Goal: Information Seeking & Learning: Learn about a topic

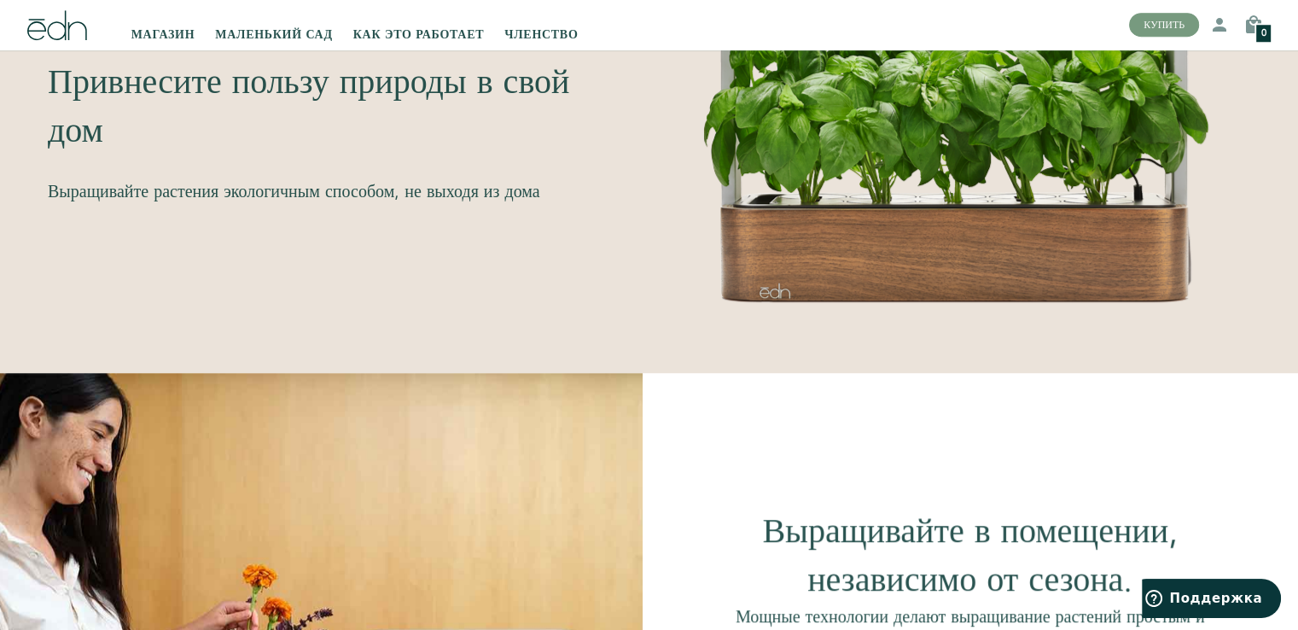
scroll to position [939, 0]
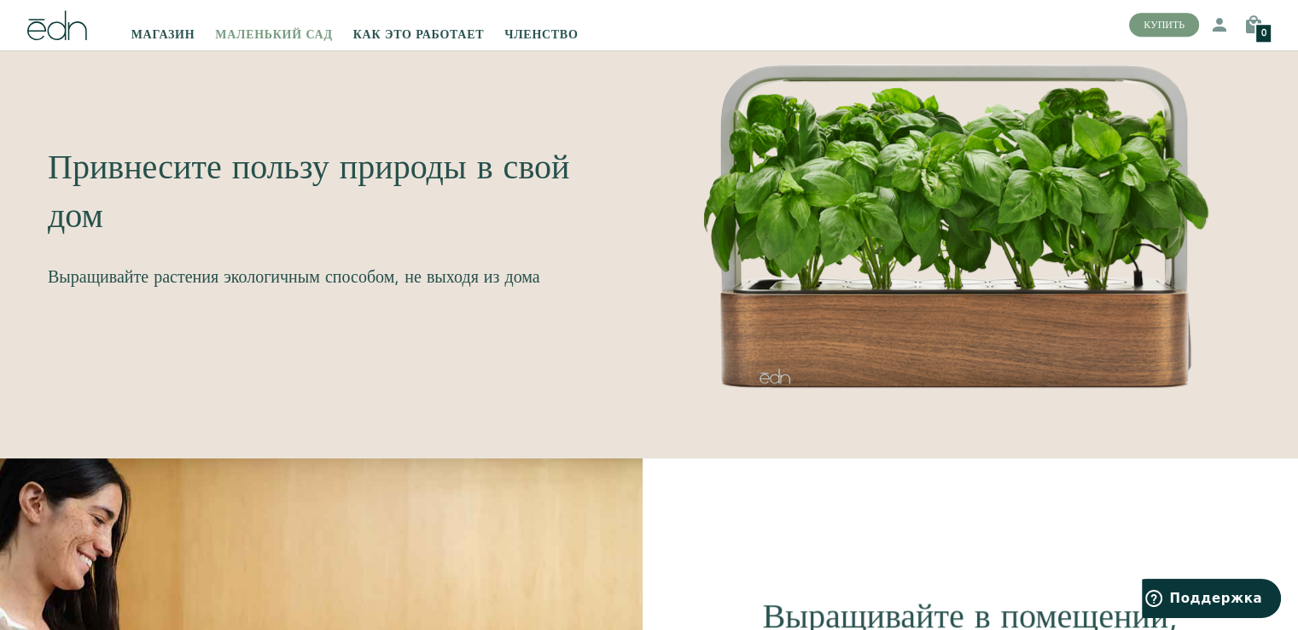
click at [232, 35] on font "МАЛЕНЬКИЙ САД" at bounding box center [273, 35] width 117 height 17
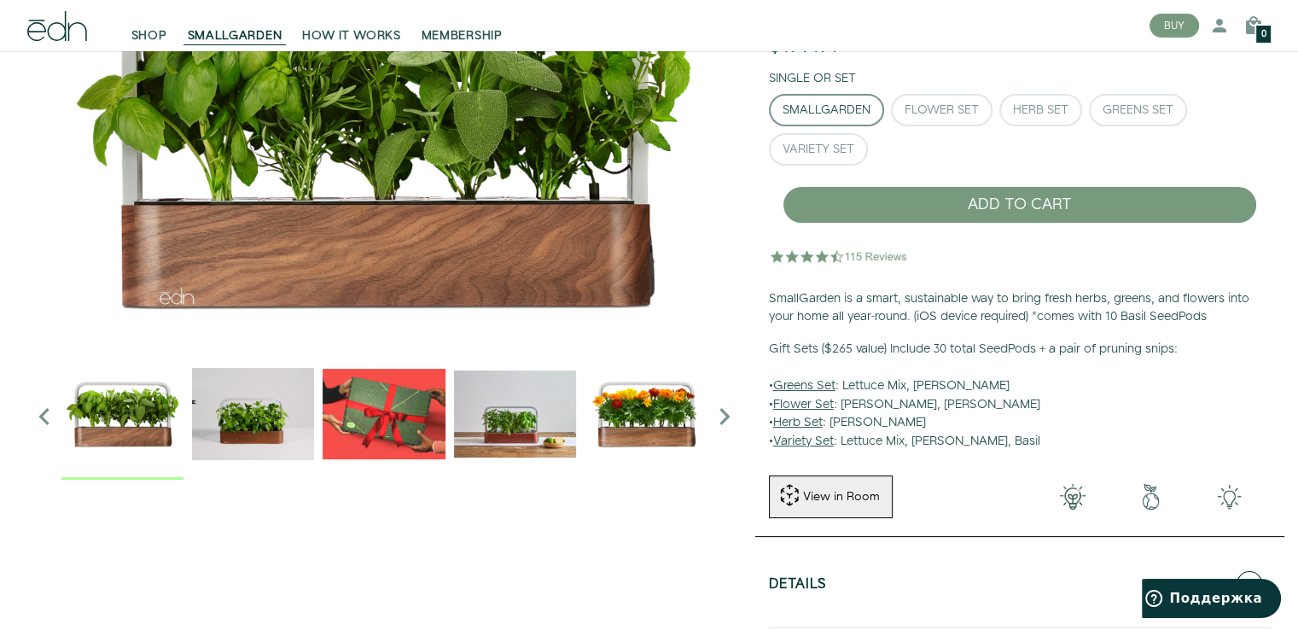
scroll to position [171, 0]
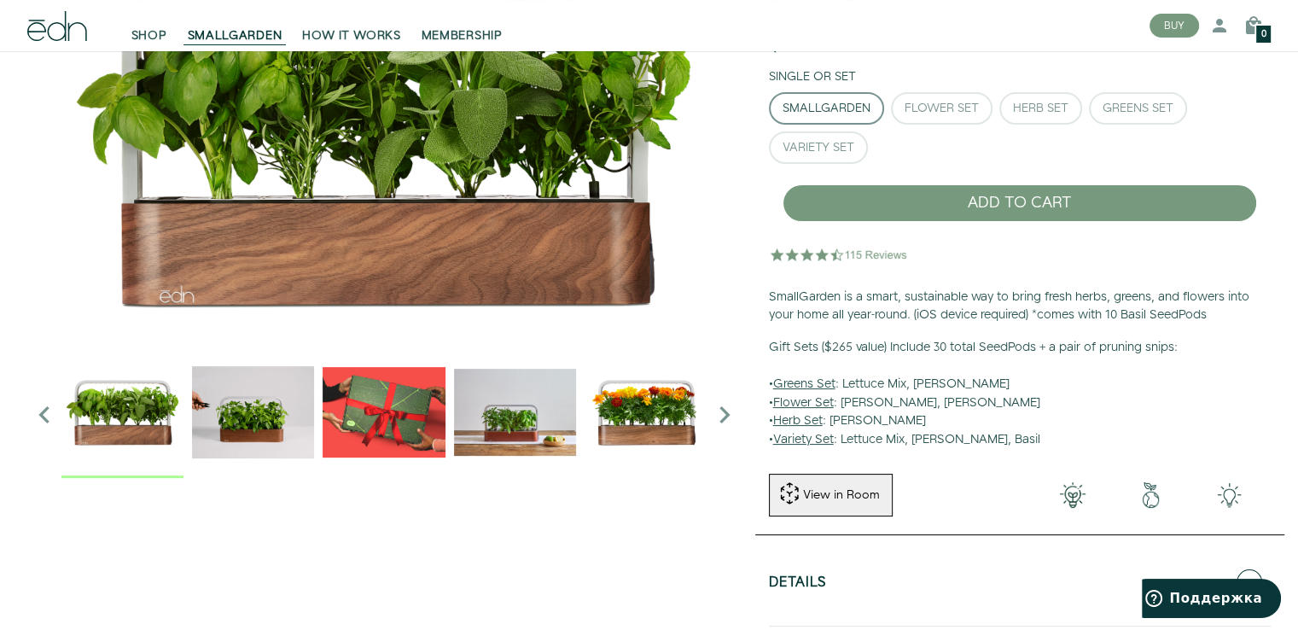
click at [894, 301] on p "SmallGarden is a smart, sustainable way to bring fresh herbs, greens, and flowe…" at bounding box center [1020, 306] width 502 height 37
